Goal: Check status: Check status

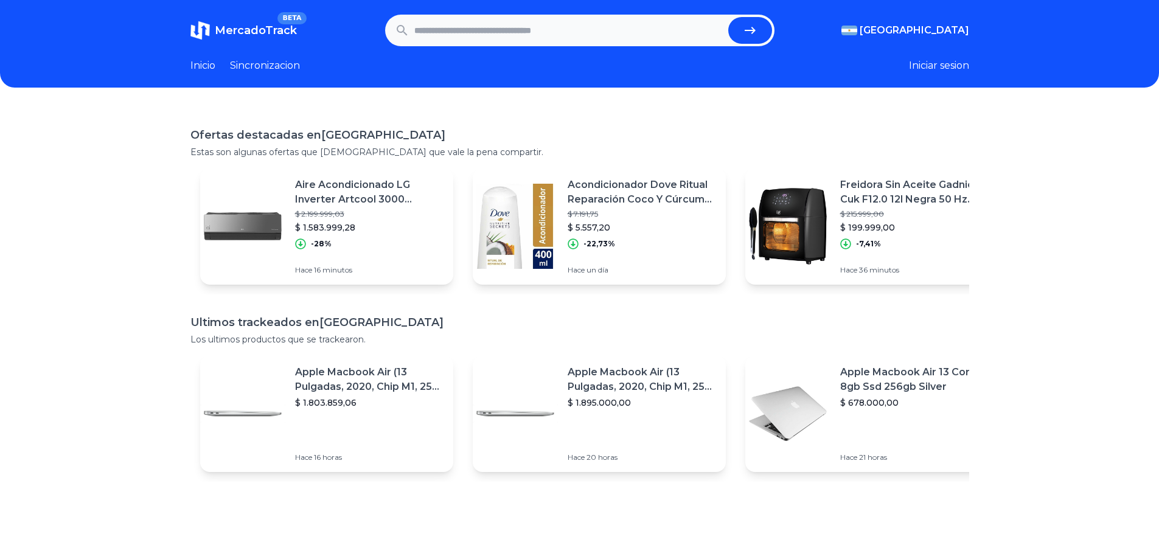
click at [201, 66] on link "Inicio" at bounding box center [202, 65] width 25 height 15
click at [330, 194] on p "Aire Acondicionado LG Inverter Artcool 3000 Frigorías Color Negro" at bounding box center [369, 192] width 148 height 29
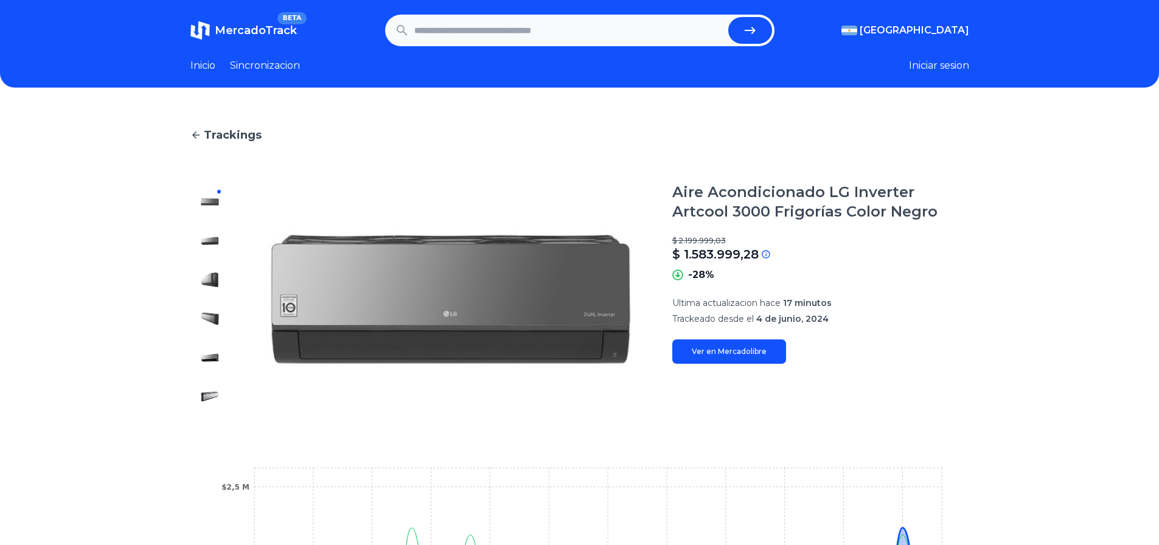
click at [205, 60] on link "Inicio" at bounding box center [202, 65] width 25 height 15
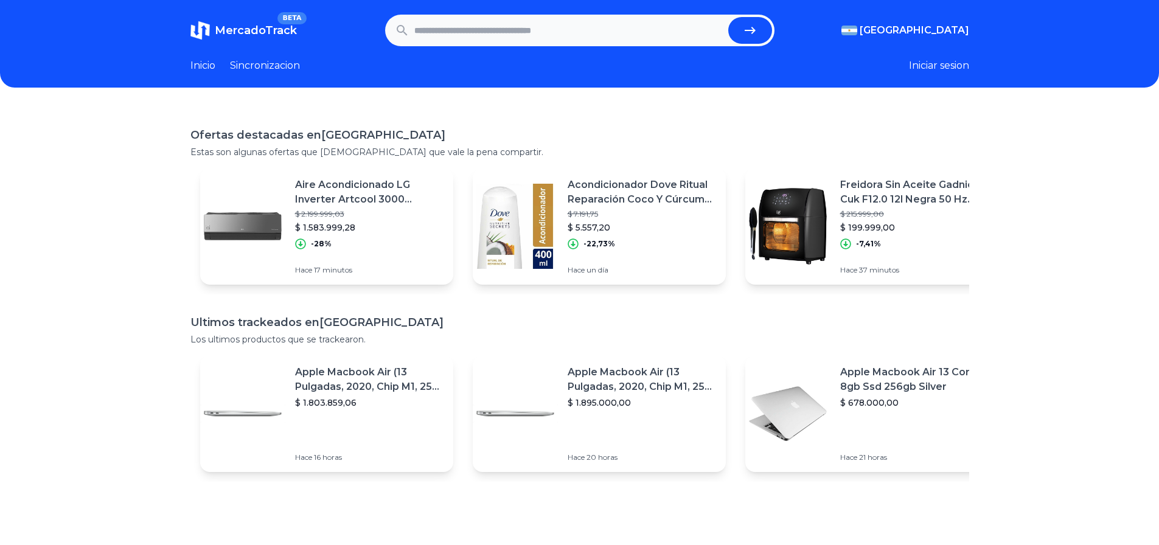
click at [575, 19] on input "text" at bounding box center [568, 30] width 309 height 27
paste input "**********"
click at [768, 40] on button "submit" at bounding box center [750, 30] width 44 height 27
type input "**********"
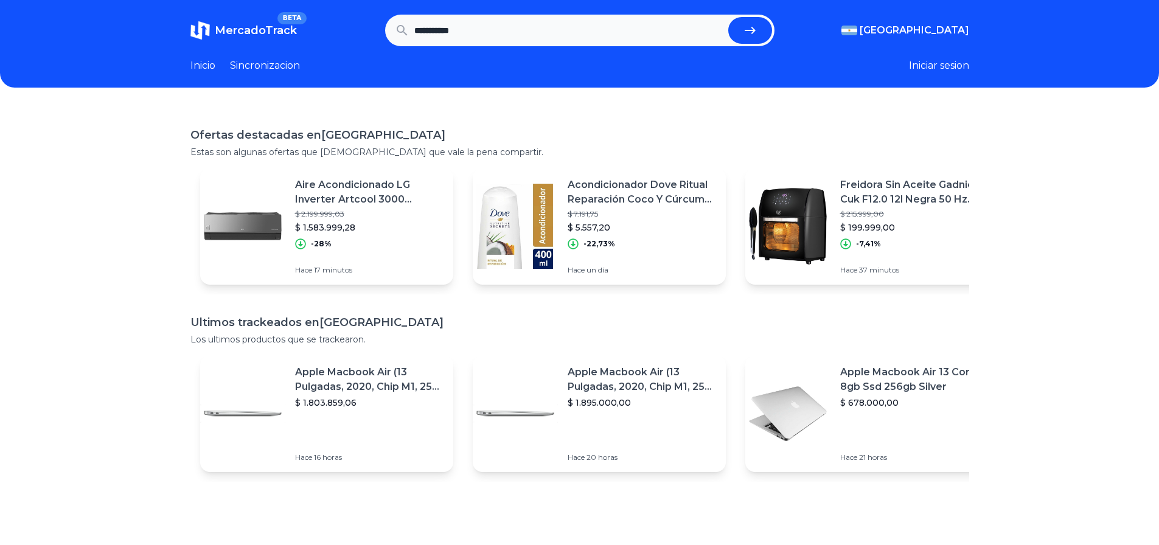
scroll to position [0, 0]
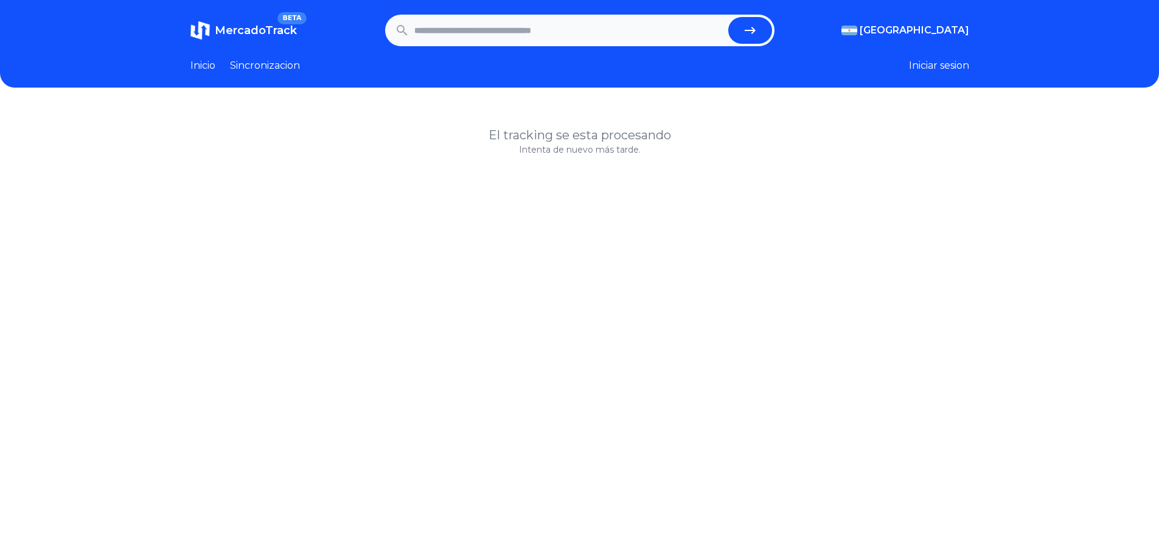
click at [243, 31] on span "MercadoTrack" at bounding box center [256, 30] width 82 height 13
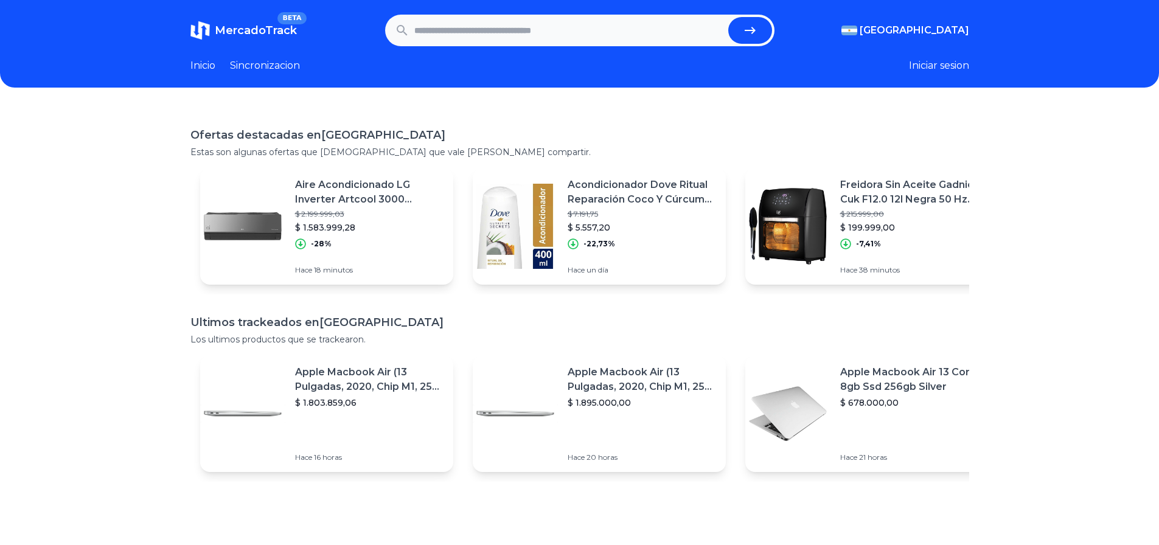
click at [201, 62] on link "Inicio" at bounding box center [202, 65] width 25 height 15
click at [274, 66] on link "Sincronizacion" at bounding box center [265, 65] width 70 height 15
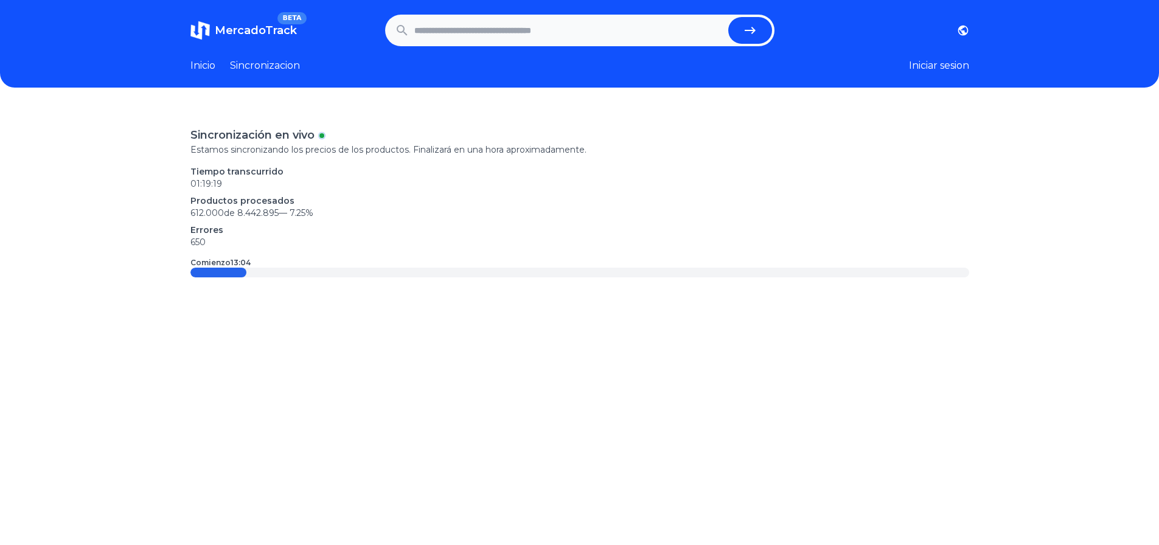
click at [277, 30] on span "MercadoTrack" at bounding box center [256, 30] width 82 height 13
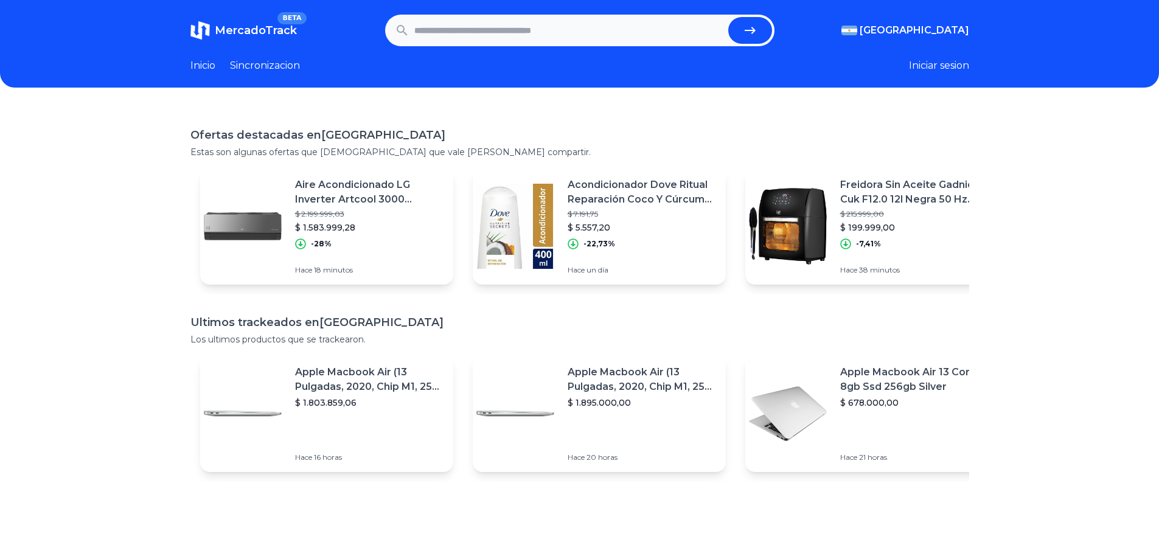
click at [521, 29] on input "text" at bounding box center [568, 30] width 309 height 27
type input "**********"
click at [728, 17] on button "submit" at bounding box center [750, 30] width 44 height 27
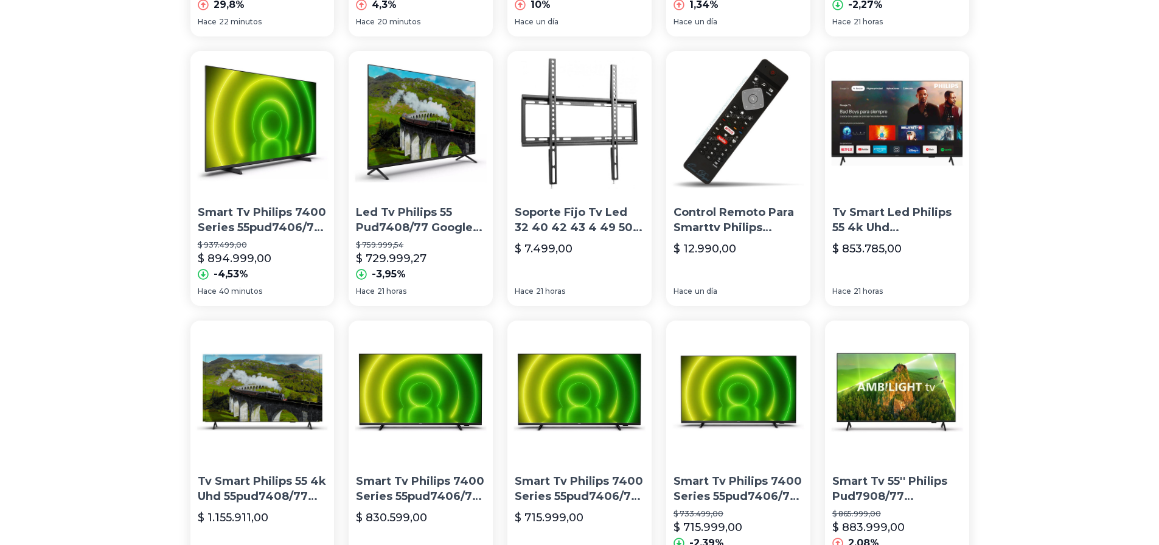
scroll to position [487, 0]
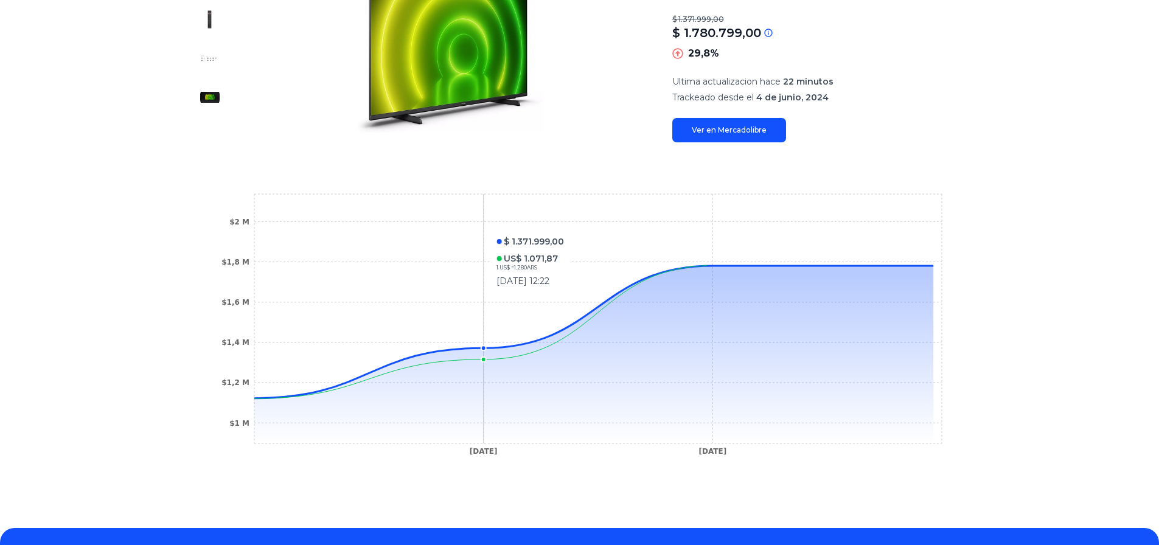
scroll to position [243, 0]
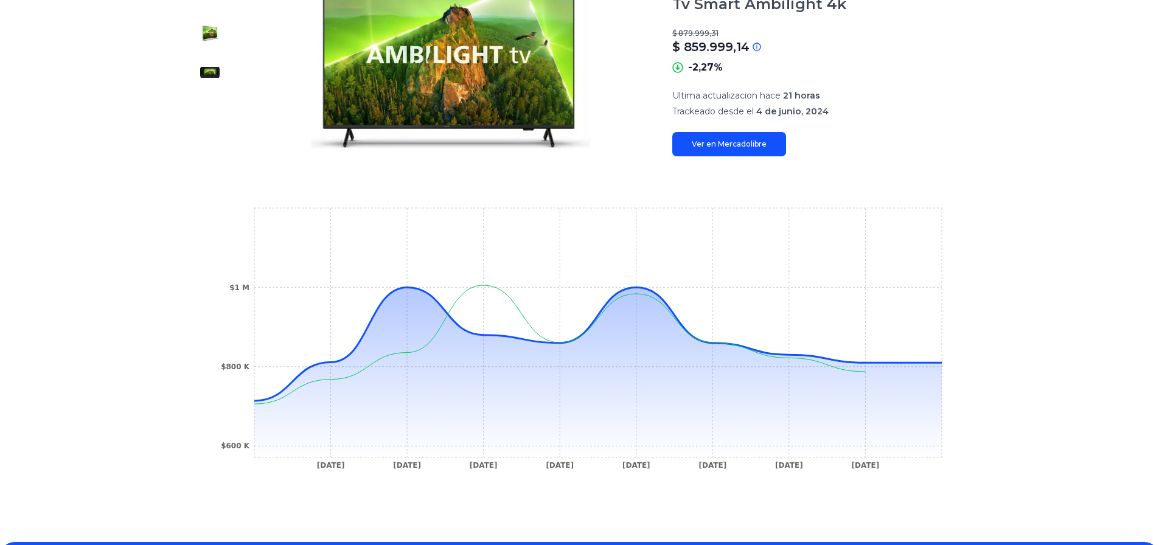
scroll to position [243, 0]
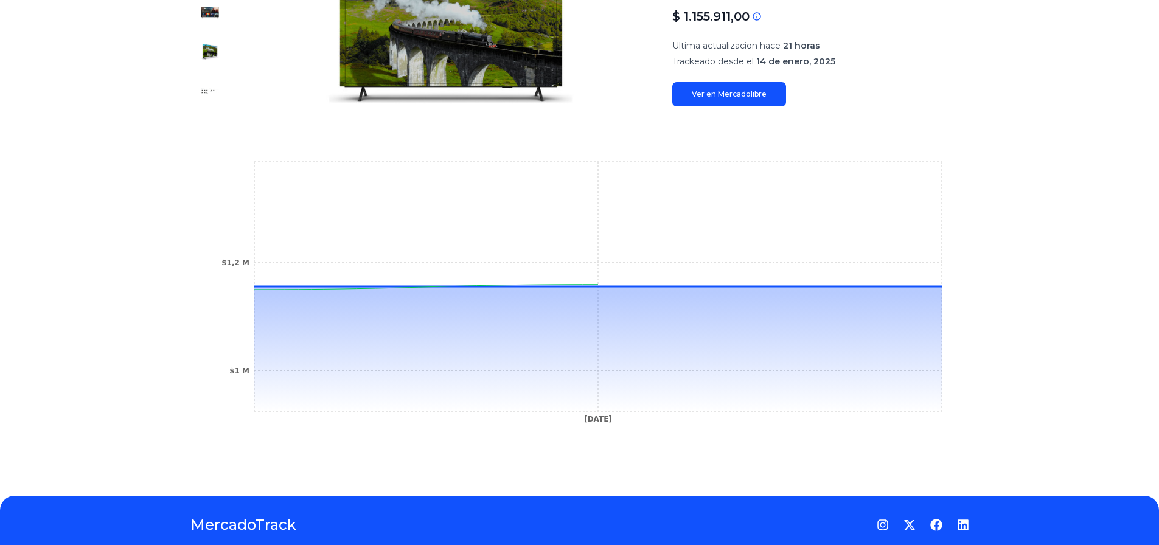
scroll to position [243, 0]
